Goal: Task Accomplishment & Management: Use online tool/utility

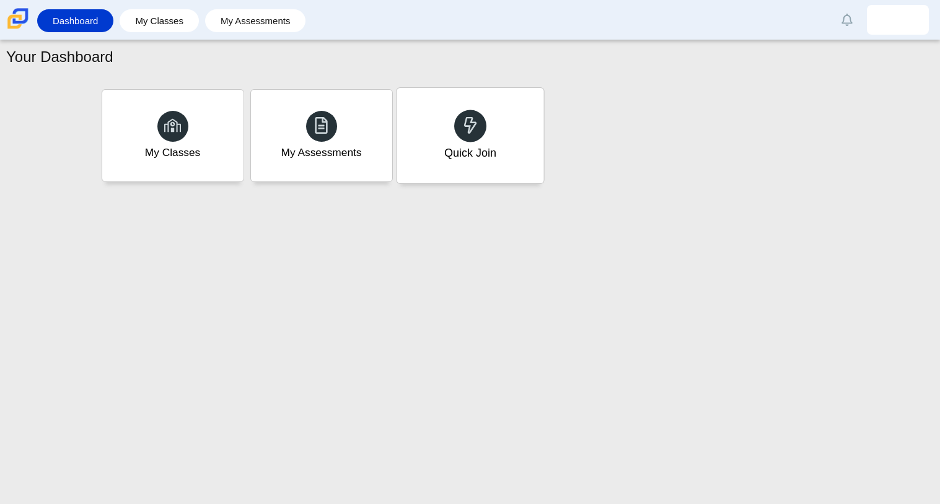
click at [474, 162] on div "Quick Join" at bounding box center [470, 135] width 147 height 95
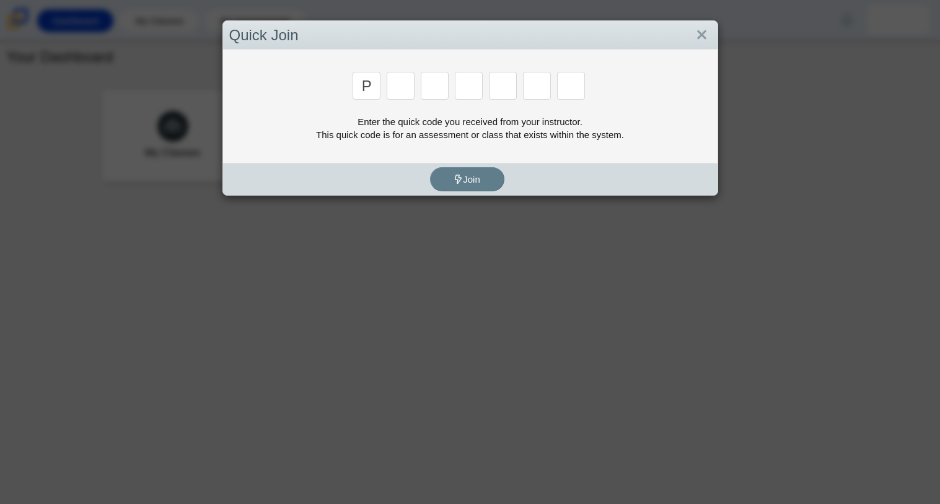
type input "p"
type input "2"
type input "p"
type input "b"
type input "t"
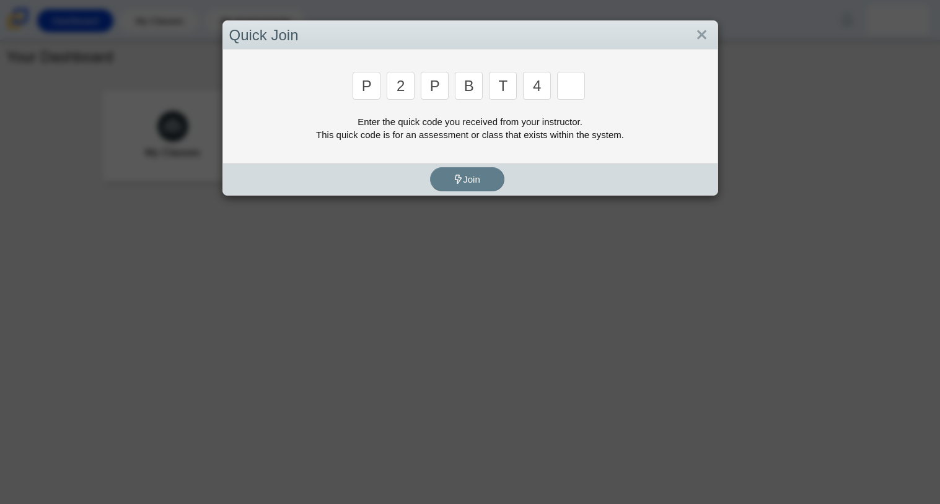
type input "4"
type input "9"
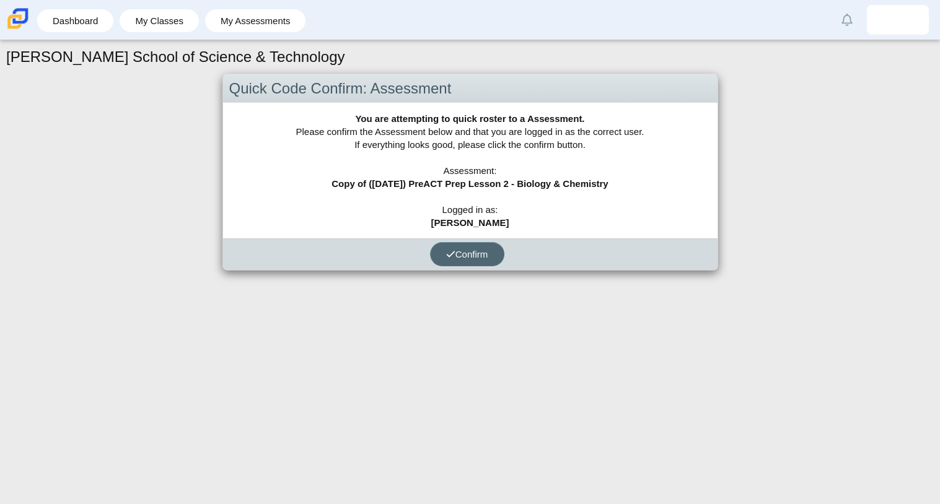
click at [487, 256] on span "Confirm" at bounding box center [467, 254] width 42 height 11
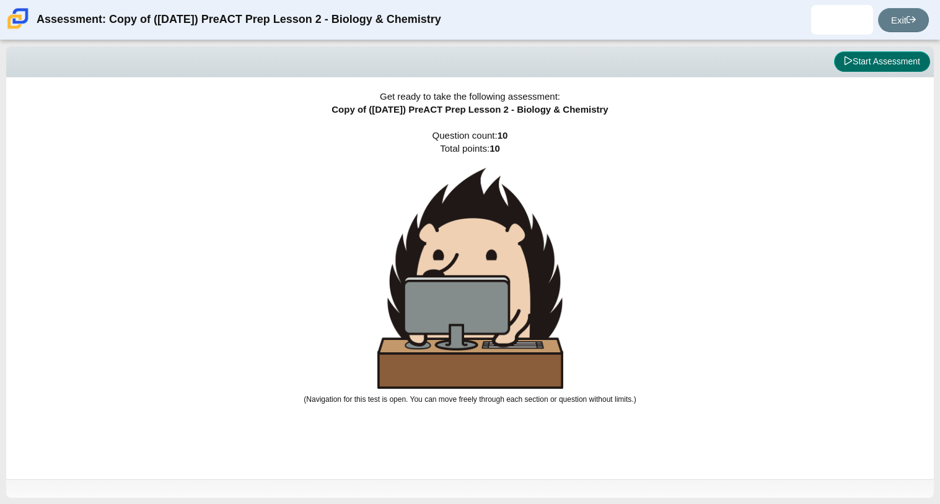
click at [898, 59] on button "Start Assessment" at bounding box center [882, 61] width 96 height 21
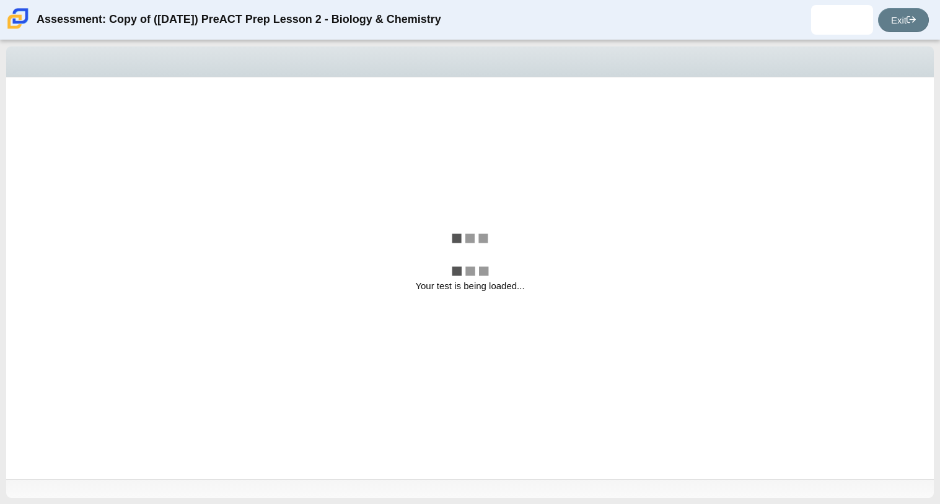
select select "88c27e0d-eae0-4ba9-ac20-9160ce6547ef"
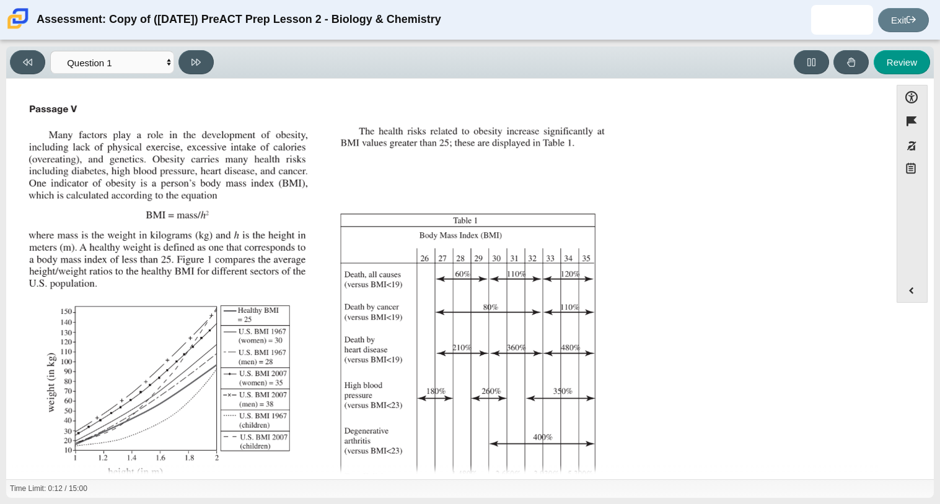
scroll to position [183, 0]
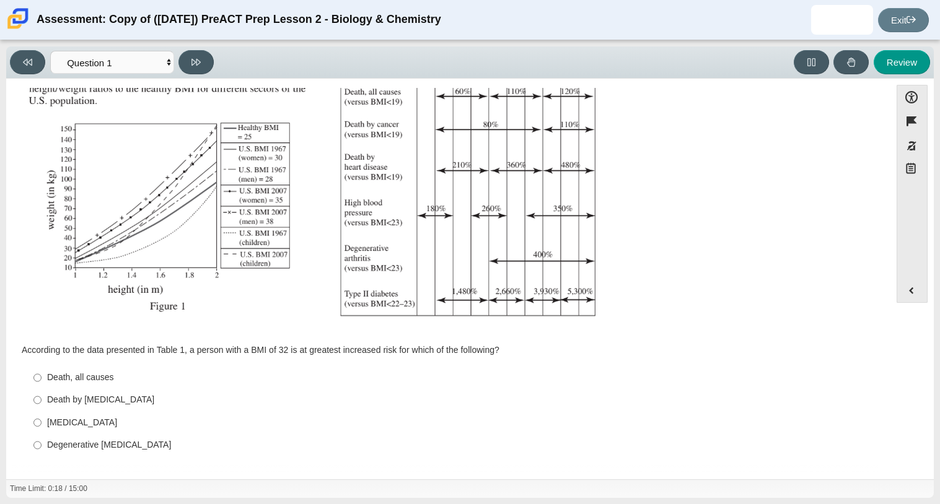
click at [106, 397] on div "Death by [MEDICAL_DATA]" at bounding box center [458, 400] width 822 height 12
click at [42, 397] on input "Death by [MEDICAL_DATA] Death by [MEDICAL_DATA]" at bounding box center [37, 400] width 8 height 22
radio input "true"
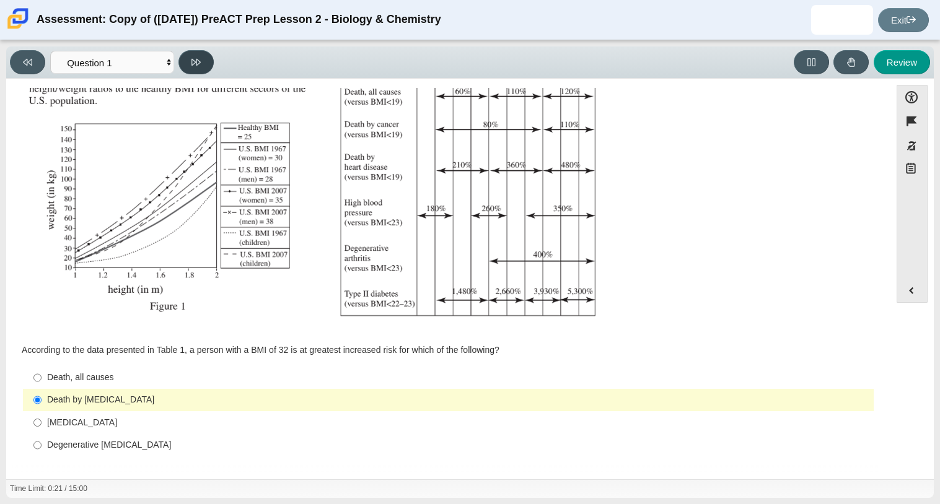
click at [200, 69] on button at bounding box center [195, 62] width 35 height 24
select select "f31ee183-ab53-48c9-9374-3a18949ab500"
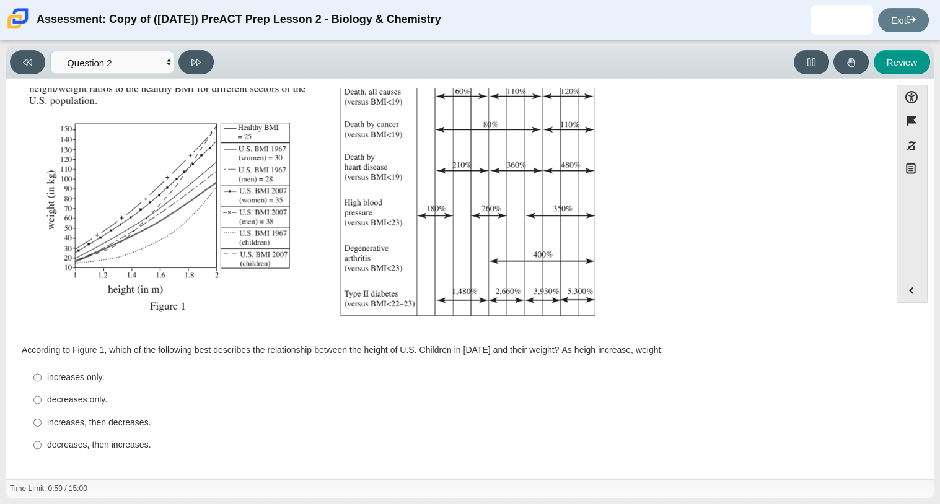
click at [110, 375] on div "increases only." at bounding box center [458, 378] width 822 height 12
click at [42, 375] on input "increases only. increases only." at bounding box center [37, 378] width 8 height 22
radio input "true"
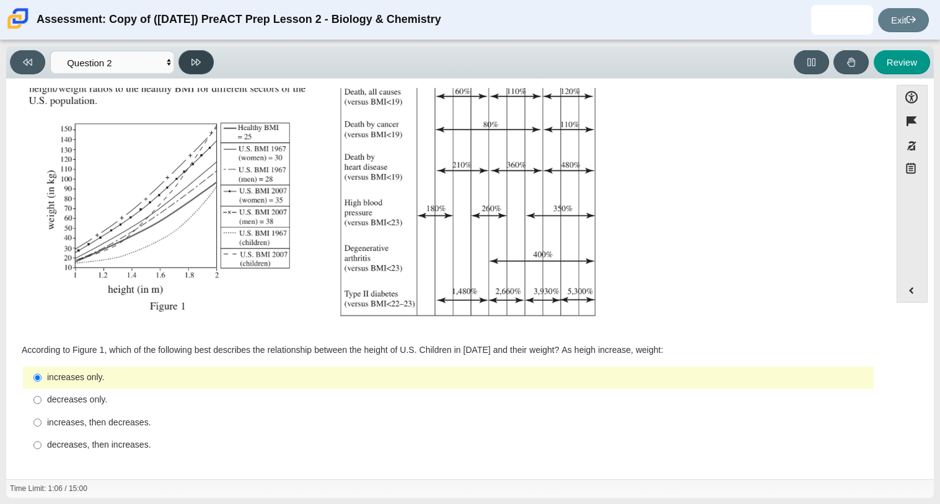
click at [191, 58] on icon at bounding box center [195, 62] width 9 height 9
select select "45e82964-709e-4180-9336-970e18221224"
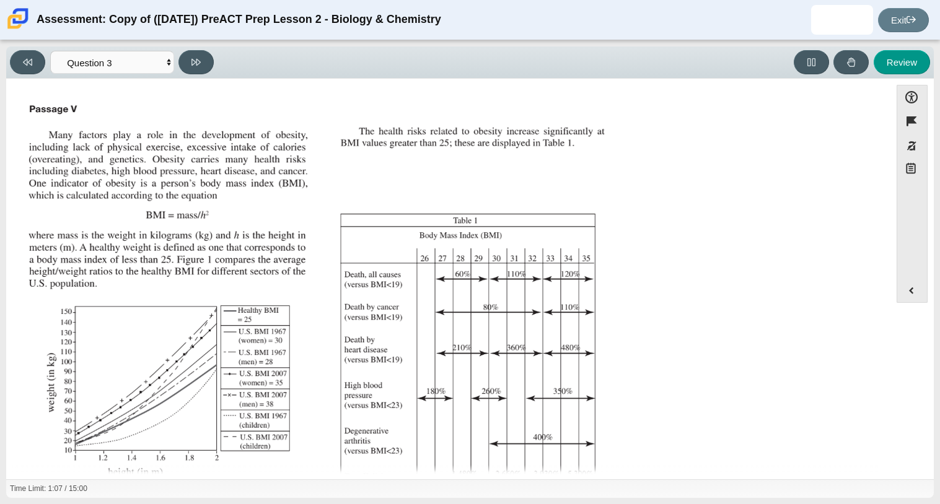
scroll to position [195, 0]
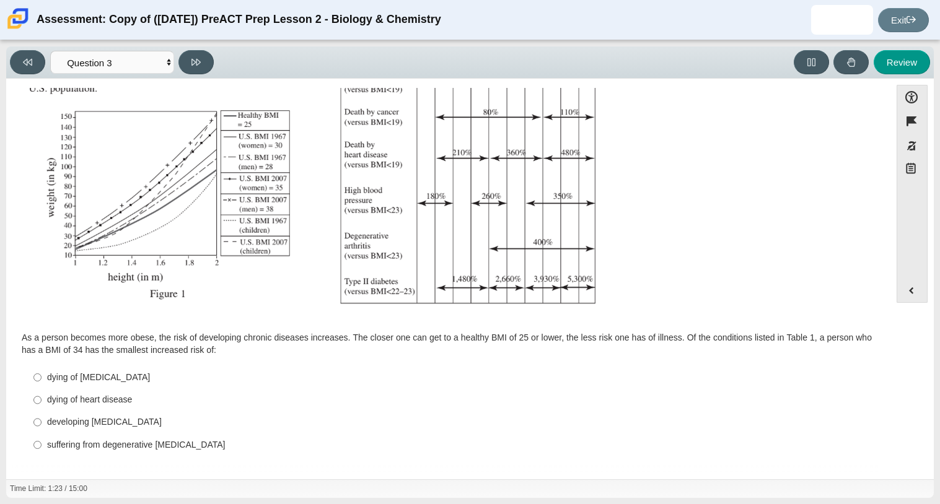
click at [94, 419] on div "developing [MEDICAL_DATA]" at bounding box center [458, 422] width 822 height 12
click at [42, 419] on input "developing [MEDICAL_DATA] developing [MEDICAL_DATA]" at bounding box center [37, 422] width 8 height 22
radio input "true"
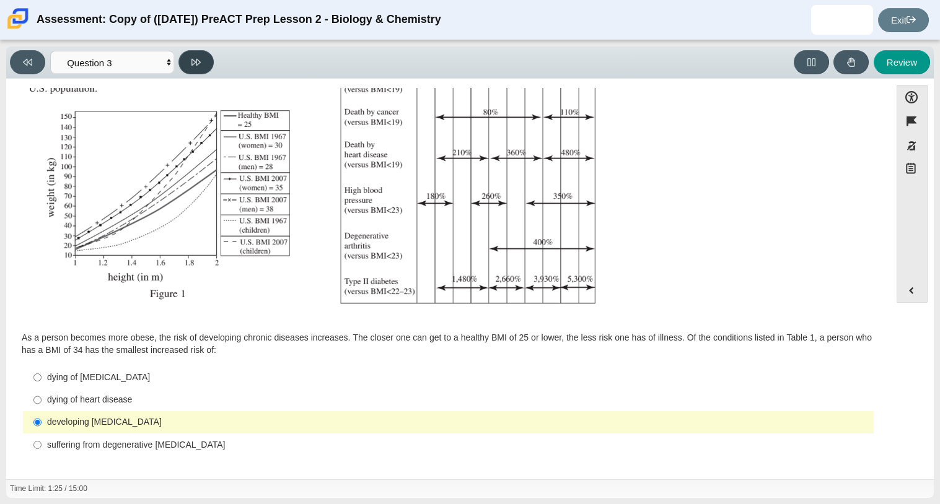
click at [196, 66] on icon at bounding box center [195, 62] width 9 height 9
select select "71dcacfe-cf8b-4cdc-be22-b82c8aec5da2"
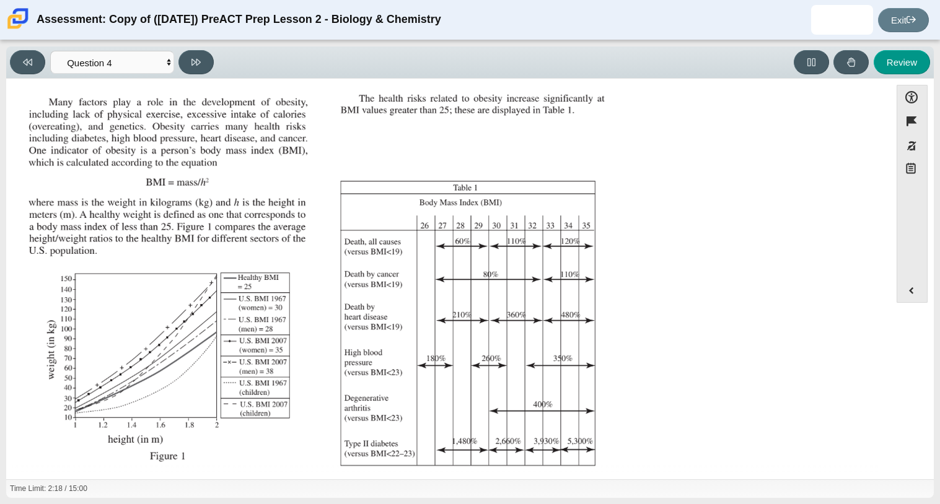
scroll to position [184, 0]
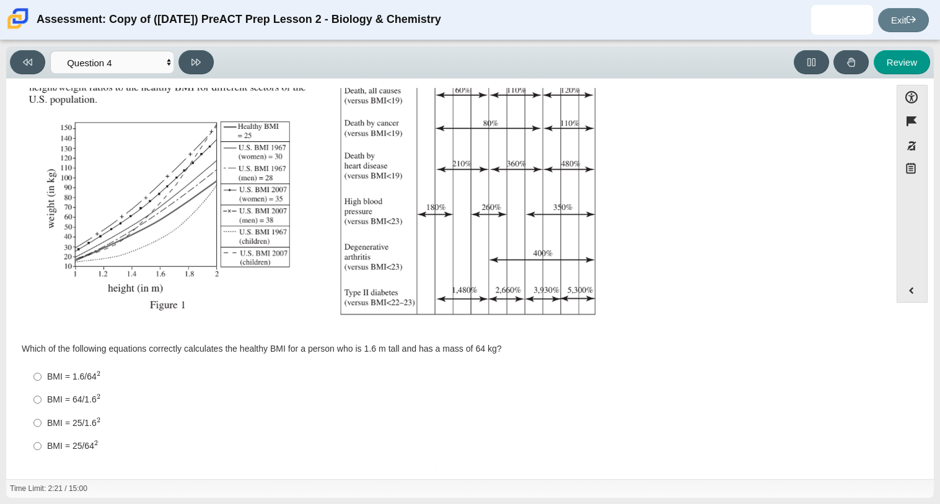
click at [86, 405] on div "BMI = 64/1.6 2" at bounding box center [458, 399] width 822 height 13
click at [42, 405] on input "BMI = 64/1.6 2 BMI = 64/1.62" at bounding box center [37, 399] width 8 height 23
radio input "true"
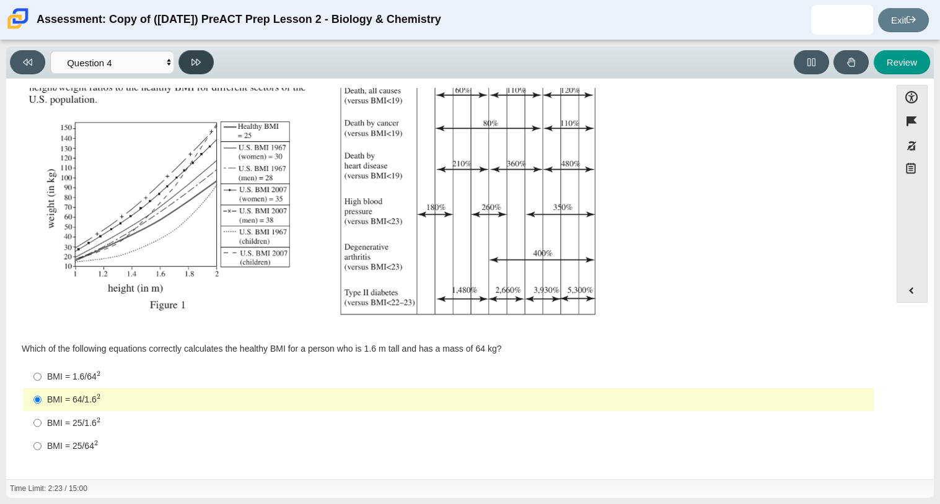
click at [185, 55] on button at bounding box center [195, 62] width 35 height 24
select select "c6558c8b-086a-4b4c-b582-9428309971ba"
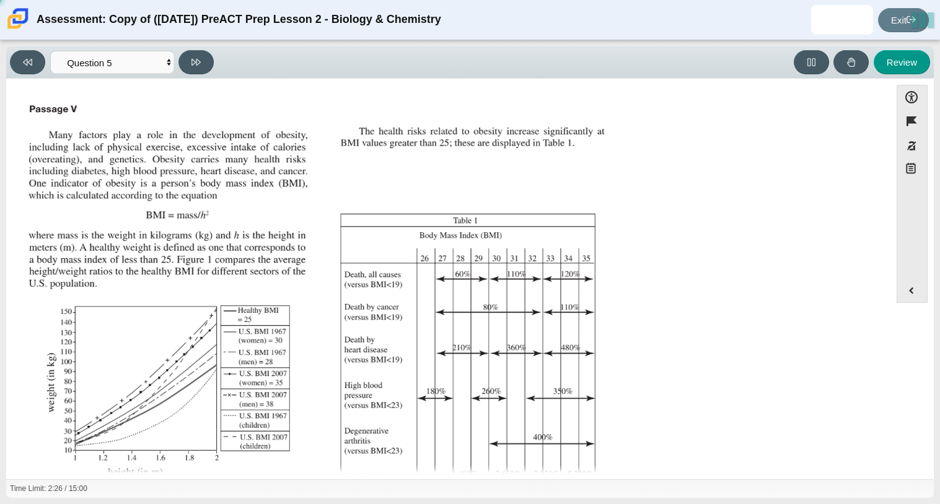
scroll to position [183, 0]
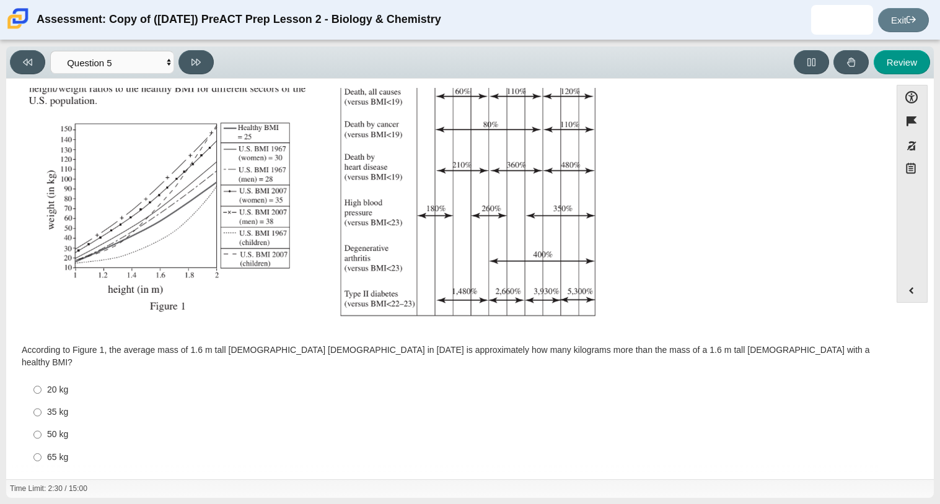
click at [281, 227] on img "Assessment items" at bounding box center [318, 124] width 589 height 416
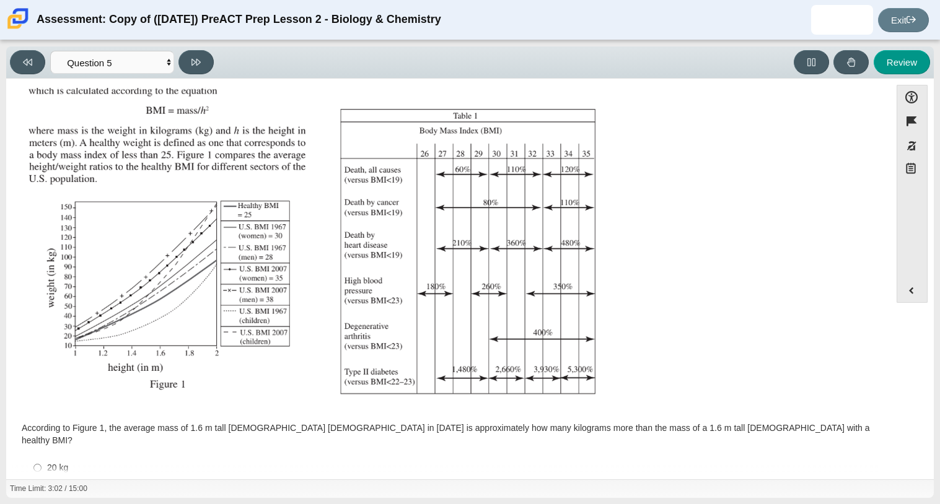
scroll to position [108, 0]
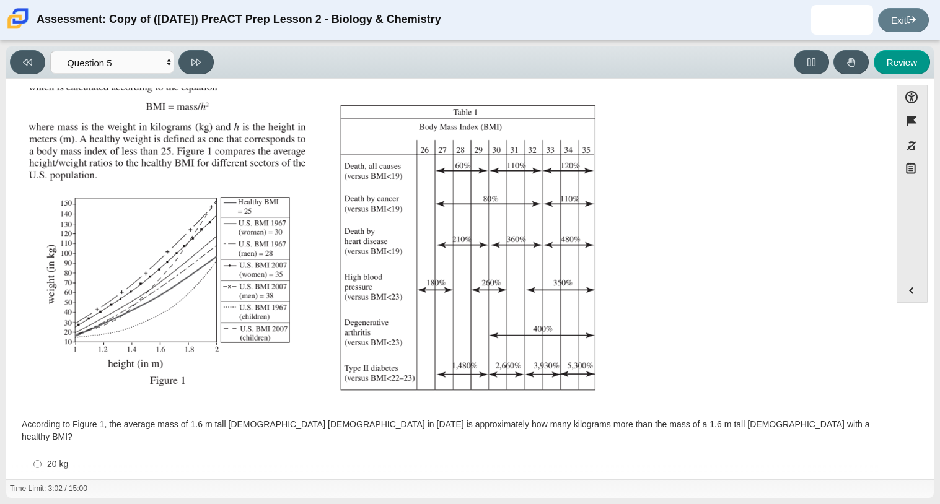
click at [214, 380] on img "Assessment items" at bounding box center [318, 199] width 589 height 416
click at [910, 285] on button "Expand menu" at bounding box center [912, 291] width 30 height 24
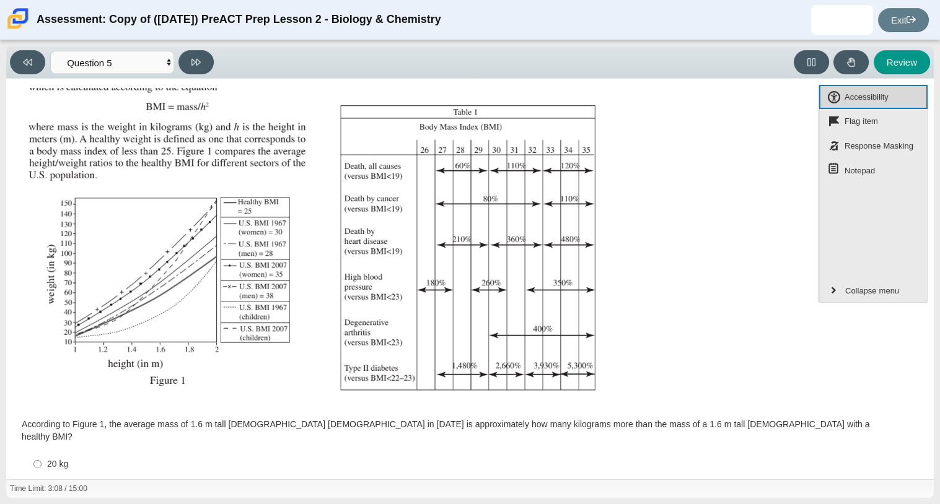
click at [874, 101] on span "Accessibility" at bounding box center [867, 97] width 48 height 16
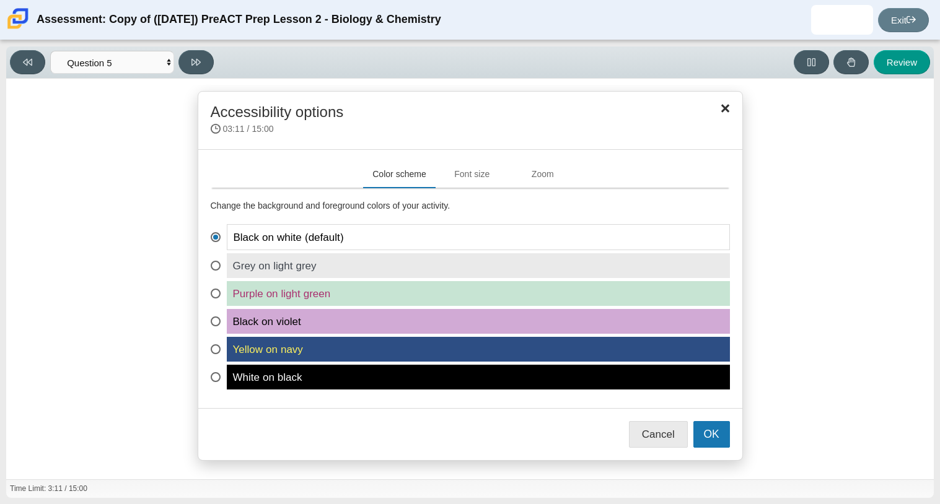
click at [418, 272] on span "Grey on light grey" at bounding box center [478, 265] width 503 height 25
click at [219, 261] on input "Grey on light grey" at bounding box center [215, 257] width 8 height 8
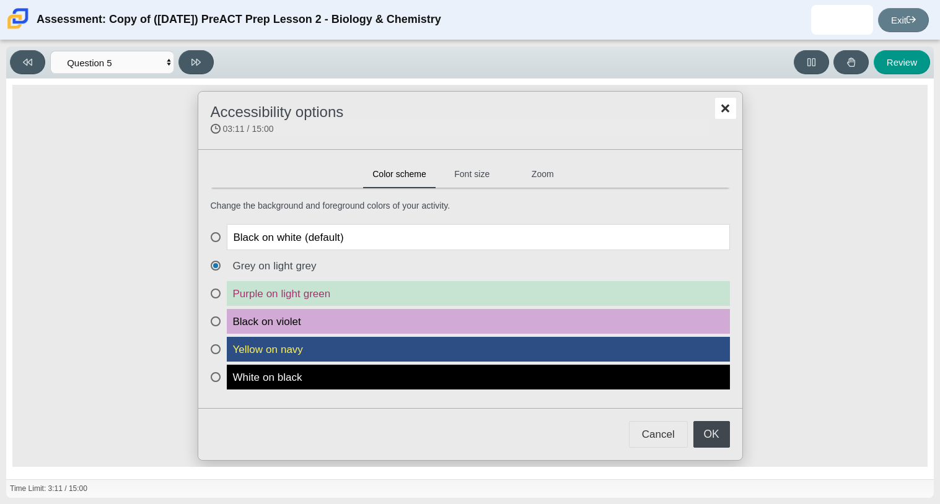
click at [418, 301] on span "Purple on light green" at bounding box center [478, 293] width 503 height 25
click at [219, 289] on input "Purple on light green" at bounding box center [215, 285] width 8 height 8
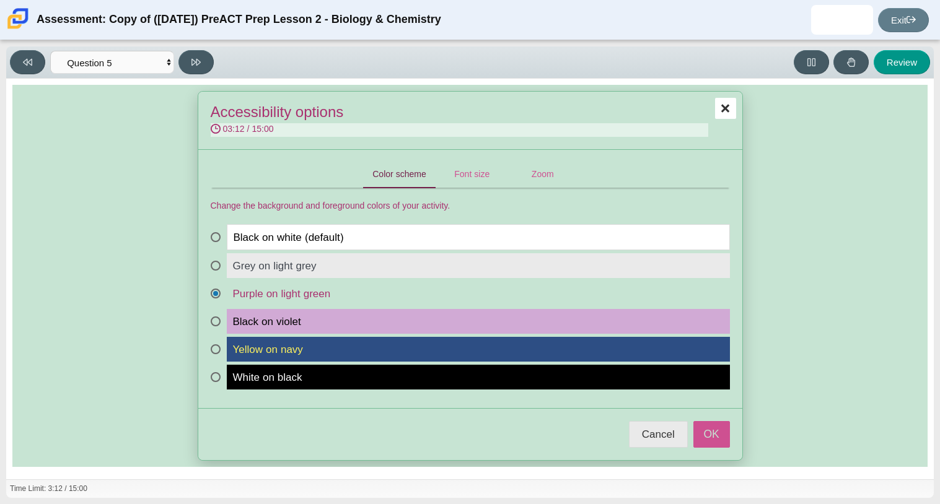
click at [415, 320] on span "Black on violet" at bounding box center [478, 321] width 503 height 25
click at [219, 317] on input "Black on violet" at bounding box center [215, 313] width 8 height 8
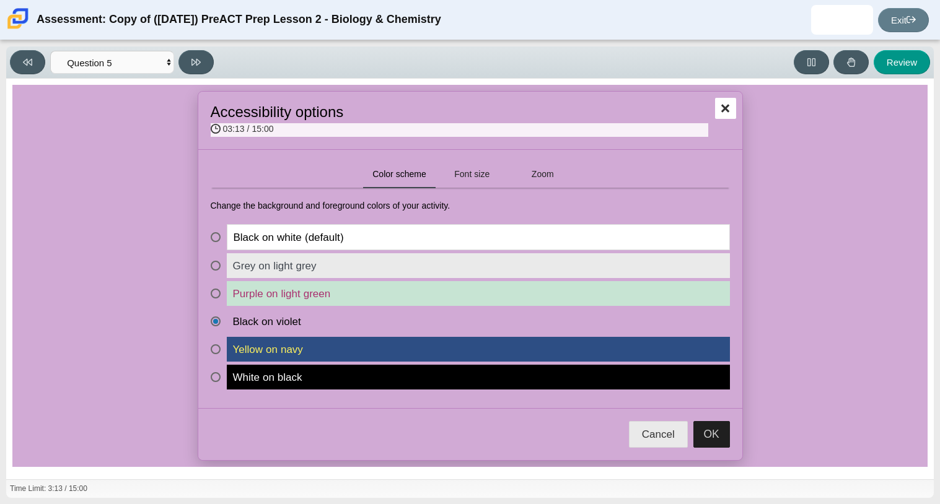
click at [429, 266] on span "Grey on light grey" at bounding box center [478, 265] width 503 height 25
click at [219, 261] on input "Grey on light grey" at bounding box center [215, 257] width 8 height 8
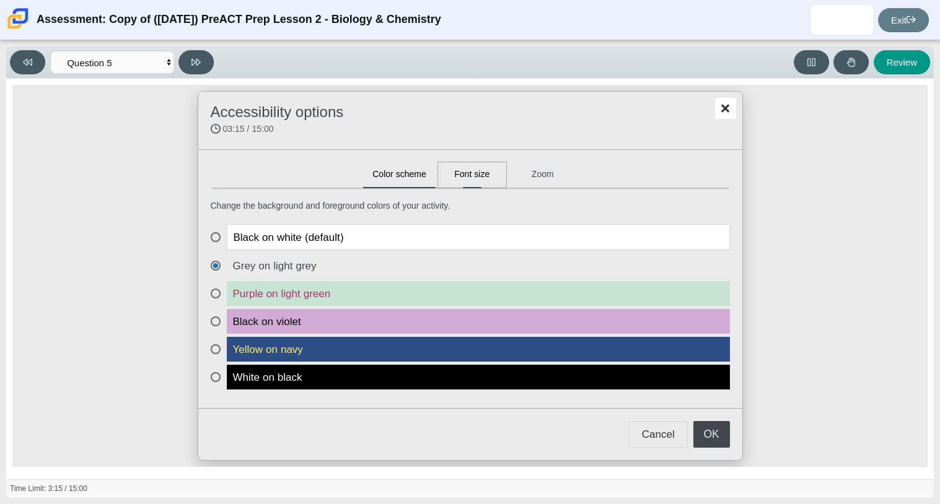
click at [467, 175] on button "Font size" at bounding box center [472, 174] width 68 height 25
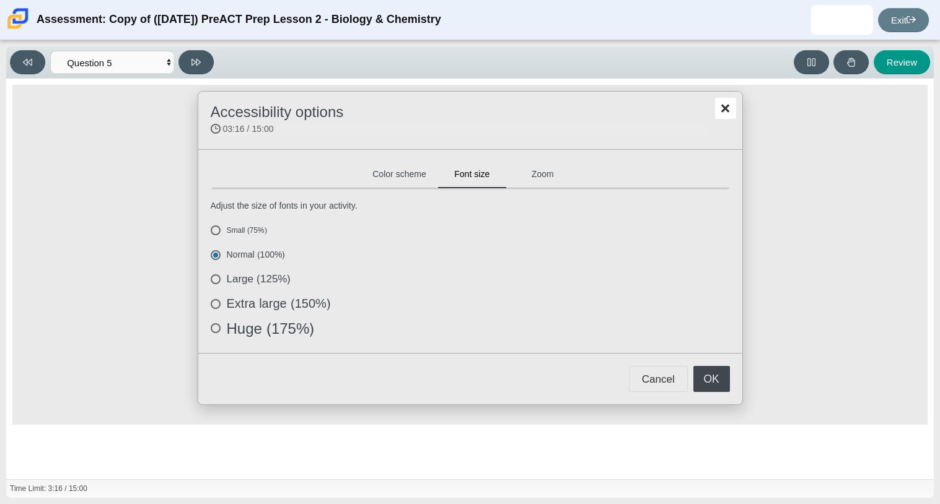
click at [271, 284] on label "Large (125%)" at bounding box center [470, 279] width 519 height 12
click at [219, 281] on input "Large (125%)" at bounding box center [215, 277] width 8 height 8
radio input "true"
click at [276, 305] on label "Extra large (150%)" at bounding box center [470, 304] width 519 height 12
click at [219, 305] on input "Extra large (150%)" at bounding box center [215, 302] width 8 height 8
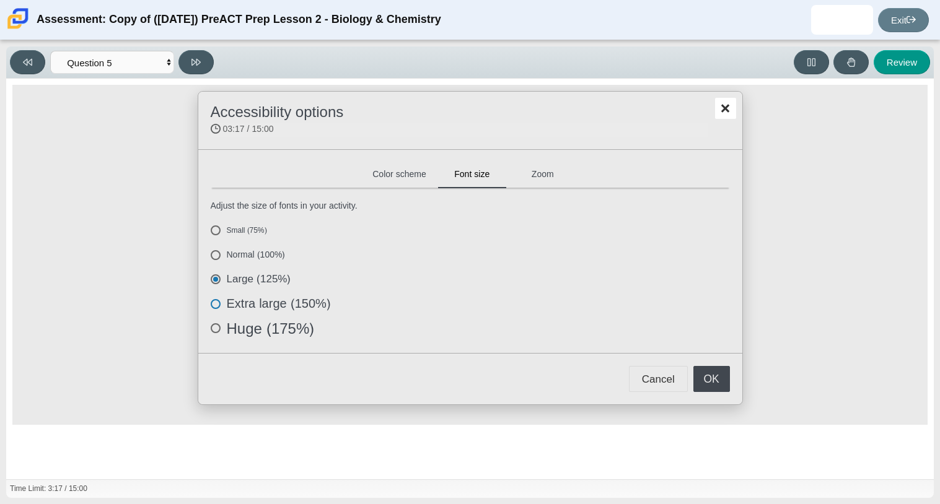
radio input "true"
click at [276, 270] on div "Small (75%) Normal (100%) Large (125%) Extra large (150%)" at bounding box center [470, 279] width 519 height 110
click at [280, 279] on label "Large (125%)" at bounding box center [470, 279] width 519 height 12
click at [219, 279] on input "Large (125%)" at bounding box center [215, 277] width 8 height 8
radio input "true"
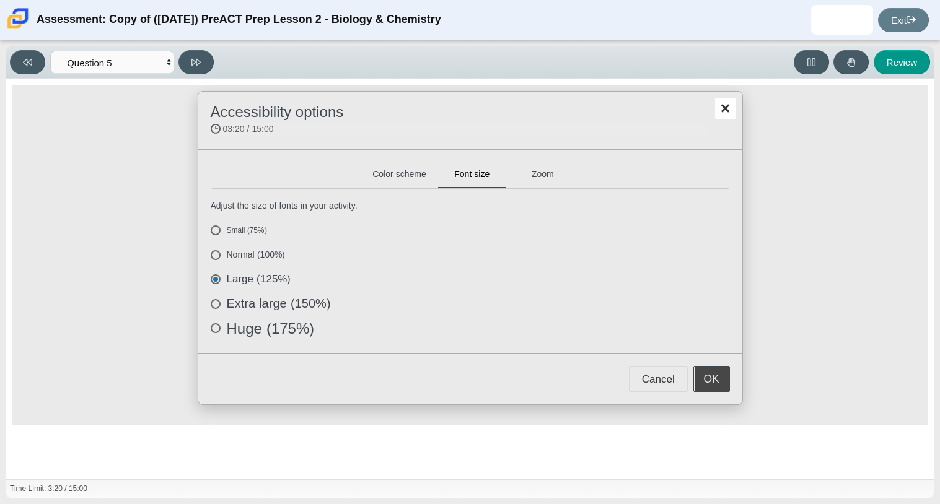
click at [698, 373] on button "OK" at bounding box center [711, 379] width 37 height 26
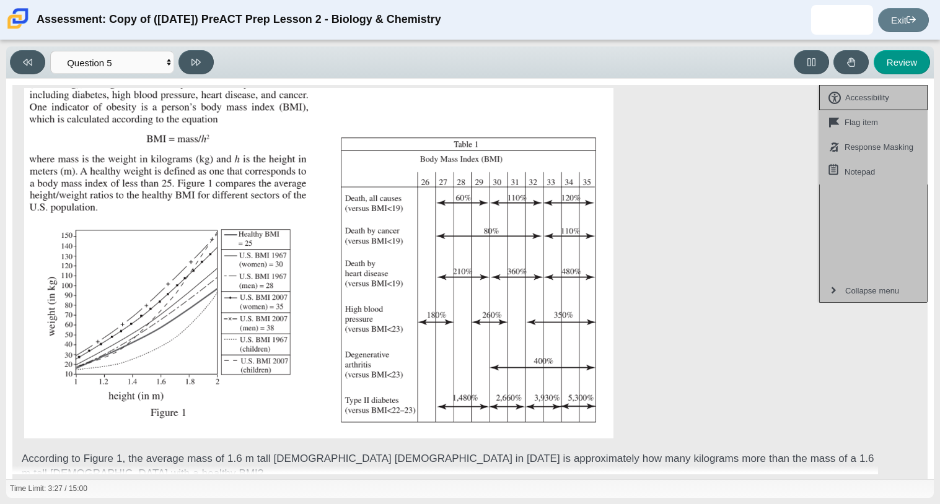
scroll to position [208, 0]
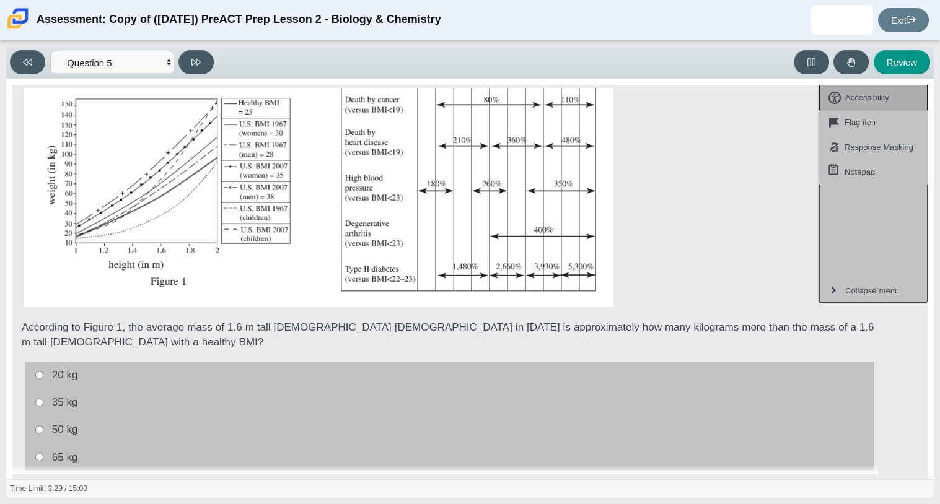
click at [866, 94] on span "Accessibility" at bounding box center [867, 98] width 48 height 16
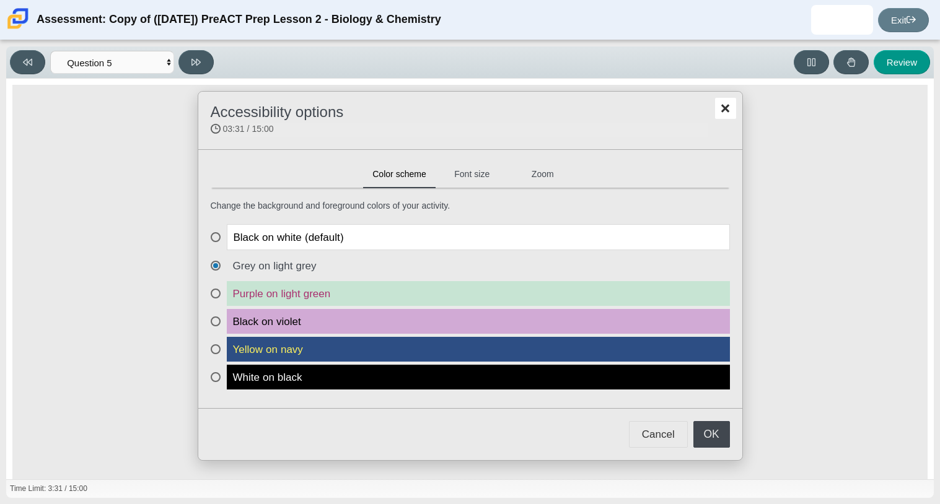
click at [489, 230] on span "Black on white (default)" at bounding box center [478, 237] width 503 height 26
click at [219, 230] on input "Black on white (default)" at bounding box center [215, 228] width 8 height 8
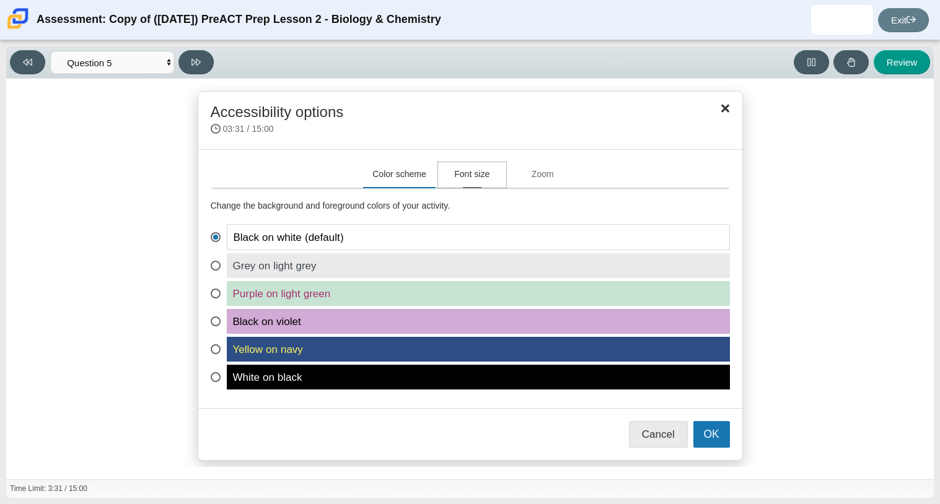
click at [487, 178] on button "Font size" at bounding box center [472, 174] width 68 height 25
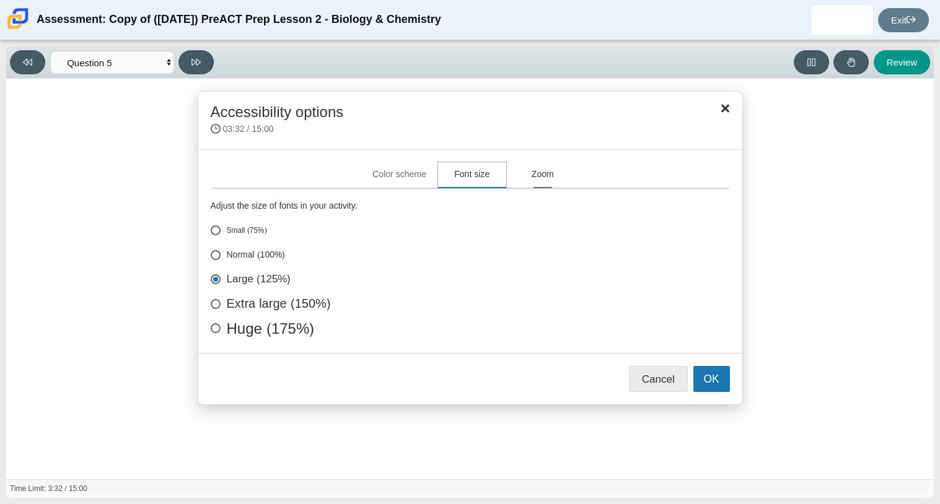
click at [533, 178] on button "Zoom" at bounding box center [543, 174] width 68 height 25
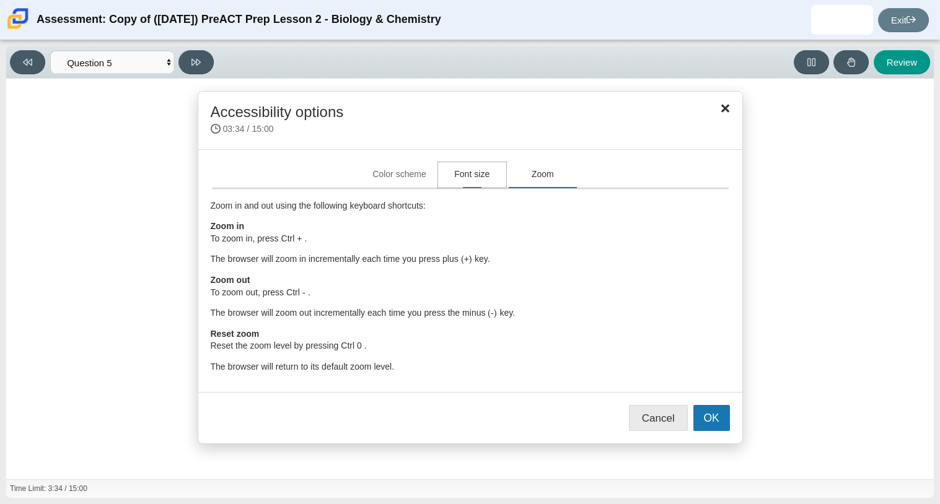
click at [501, 176] on button "Font size" at bounding box center [472, 174] width 68 height 25
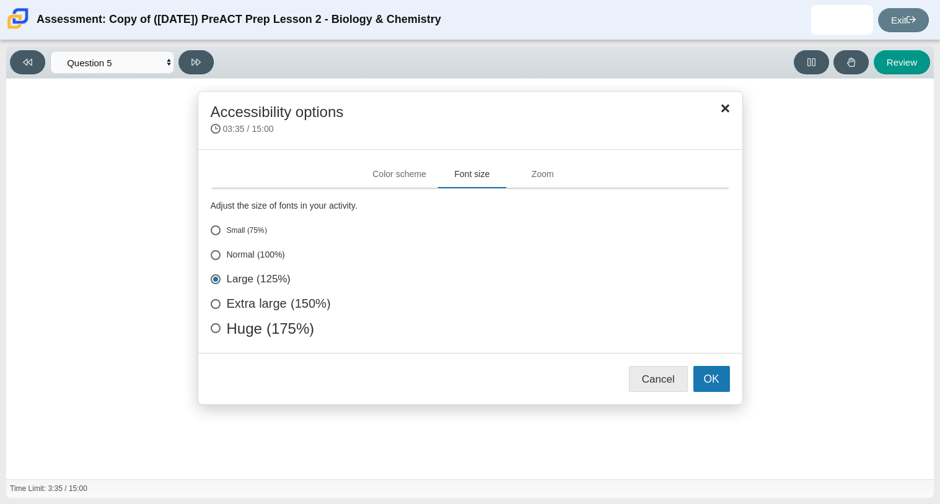
click at [276, 304] on label "Extra large (150%)" at bounding box center [470, 304] width 519 height 12
click at [219, 304] on input "Extra large (150%)" at bounding box center [215, 302] width 8 height 8
radio input "true"
click at [700, 374] on button "OK" at bounding box center [711, 379] width 37 height 26
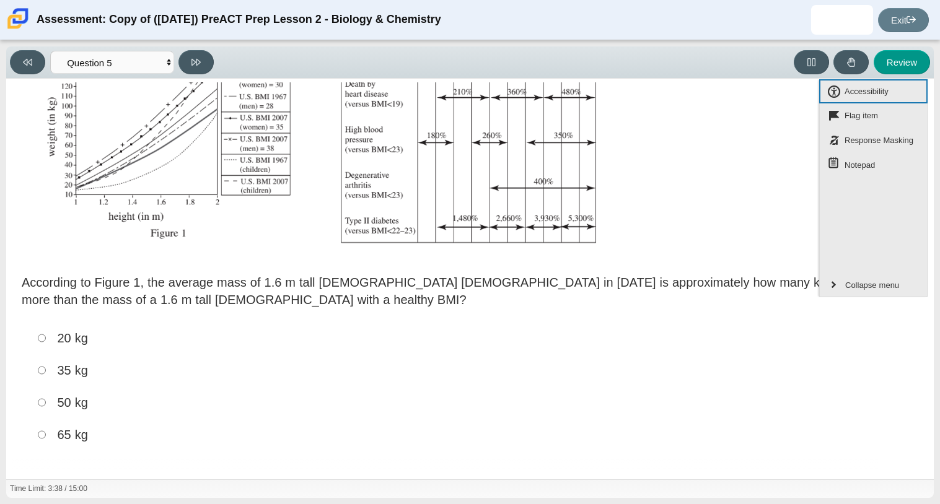
scroll to position [0, 0]
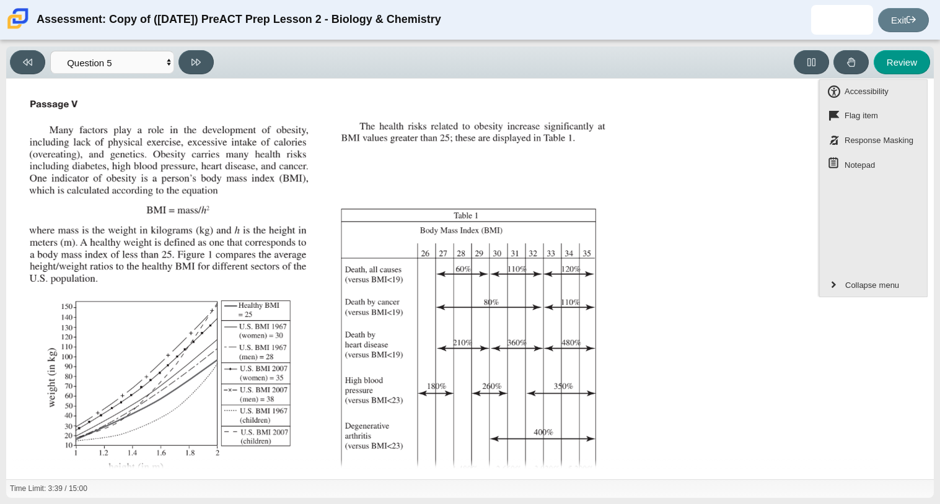
click at [801, 165] on div "Assessment items" at bounding box center [448, 302] width 848 height 416
click at [872, 287] on span "Collapse menu" at bounding box center [872, 286] width 58 height 16
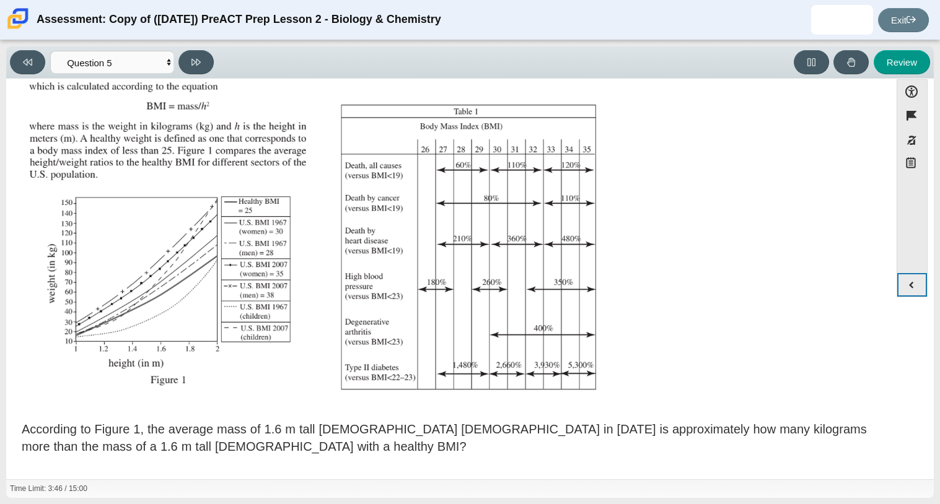
scroll to position [99, 0]
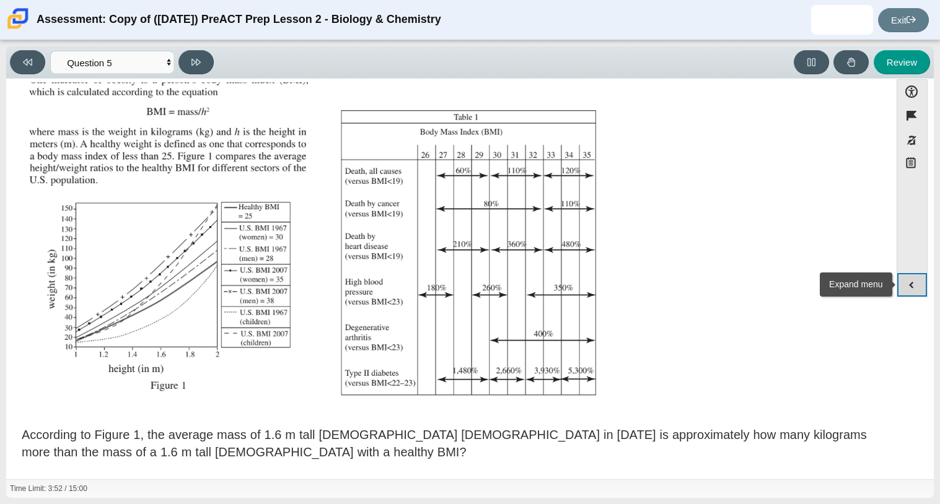
click at [908, 283] on button "Expand menu" at bounding box center [912, 285] width 30 height 24
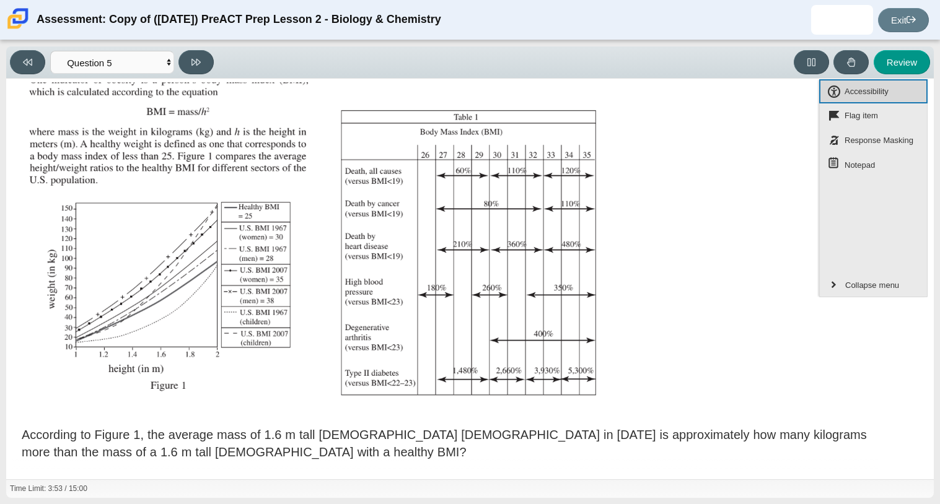
click at [833, 90] on button "Accessibility" at bounding box center [873, 91] width 108 height 24
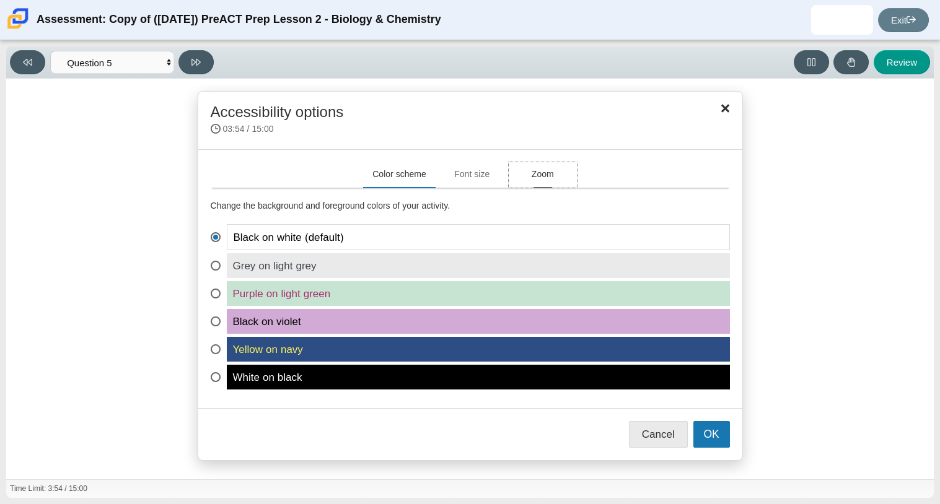
click at [545, 180] on button "Zoom" at bounding box center [543, 174] width 68 height 25
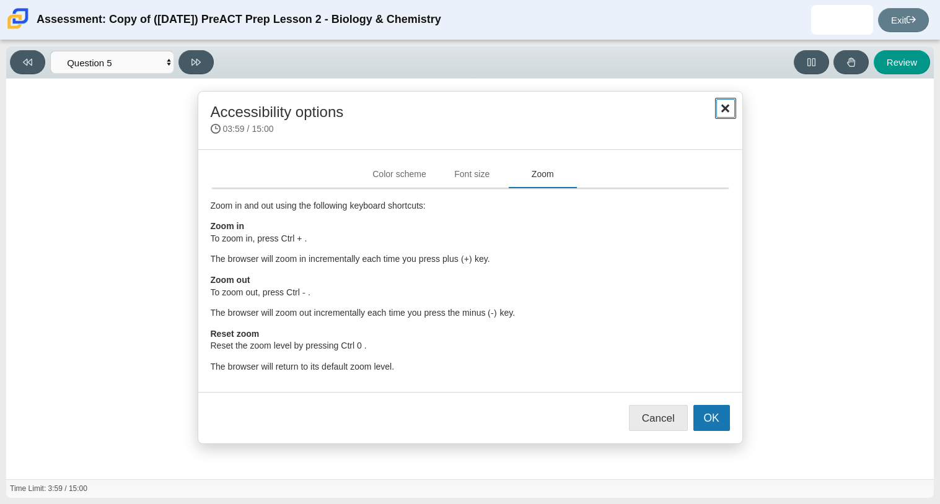
click at [726, 110] on button "Close" at bounding box center [725, 108] width 21 height 21
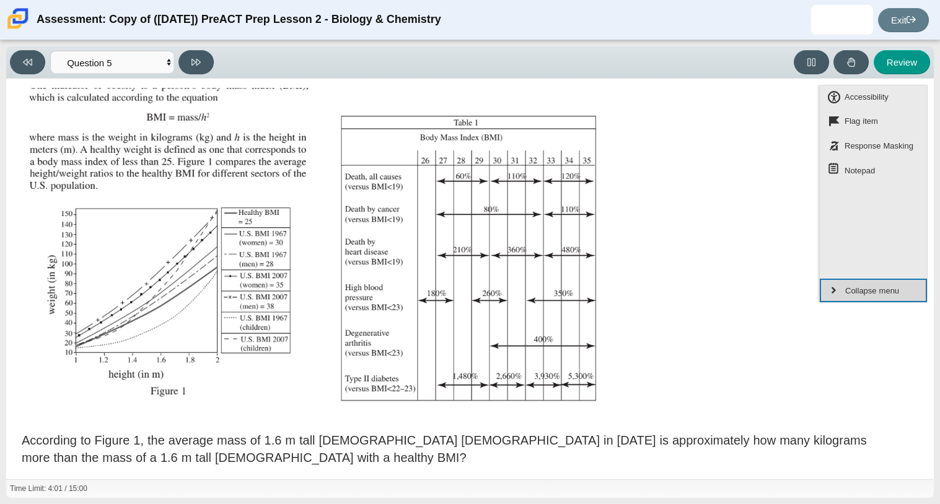
click at [828, 282] on button "Collapse menu" at bounding box center [873, 291] width 107 height 24
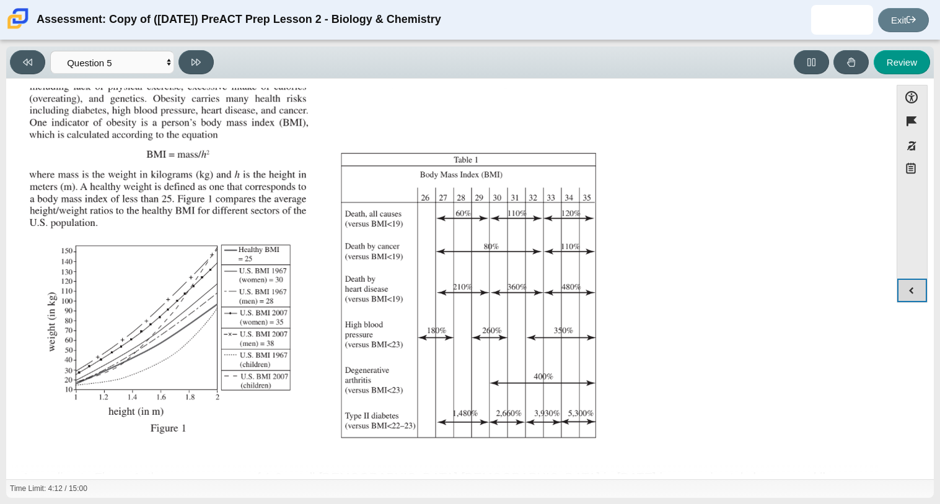
scroll to position [63, 0]
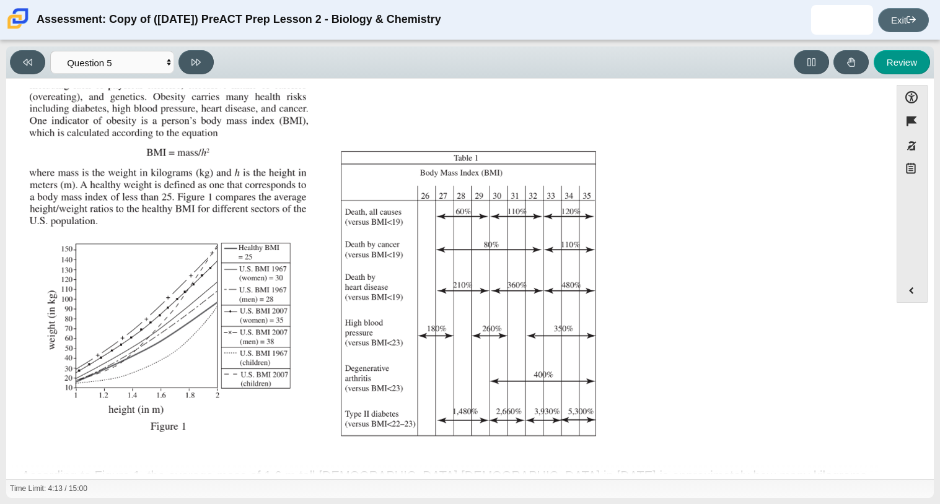
click at [885, 25] on link "Exit" at bounding box center [903, 20] width 51 height 24
